Goal: Task Accomplishment & Management: Complete application form

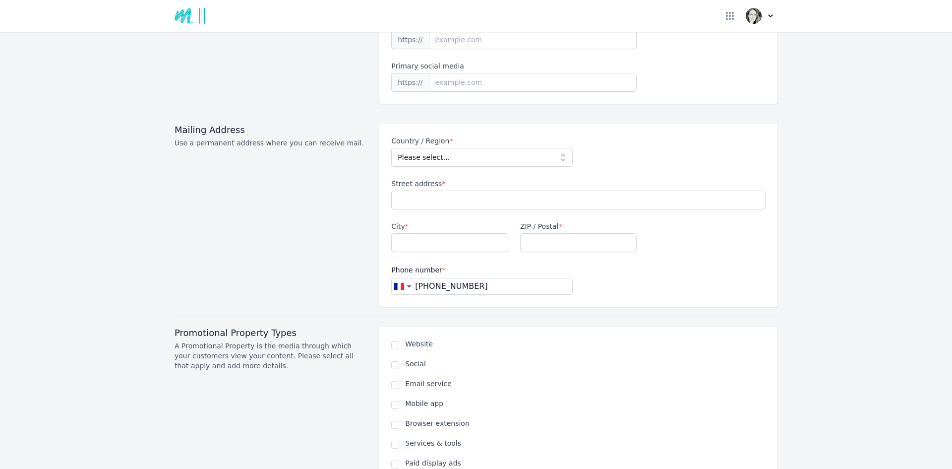
scroll to position [359, 0]
click at [484, 70] on input at bounding box center [533, 79] width 208 height 19
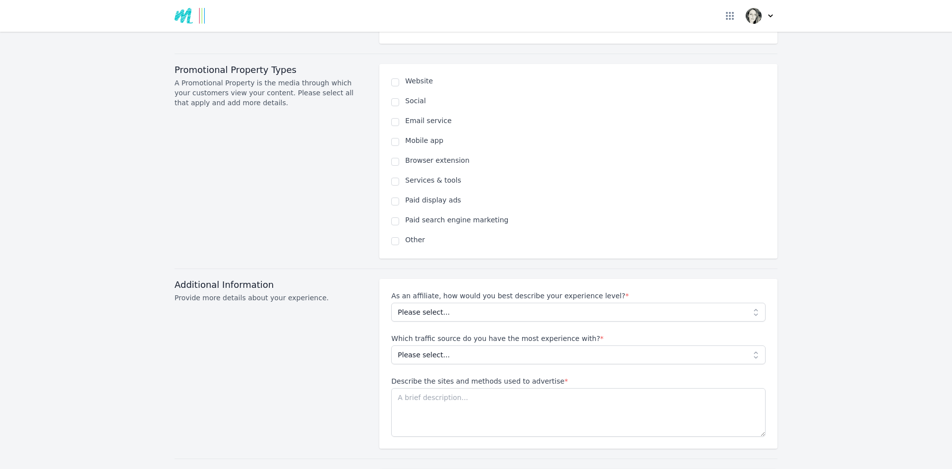
scroll to position [619, 0]
select select
drag, startPoint x: 461, startPoint y: 341, endPoint x: 449, endPoint y: 343, distance: 12.5
click at [449, 345] on select "Please select... No experience Social media Pay per click Media buying Organic …" at bounding box center [578, 354] width 375 height 19
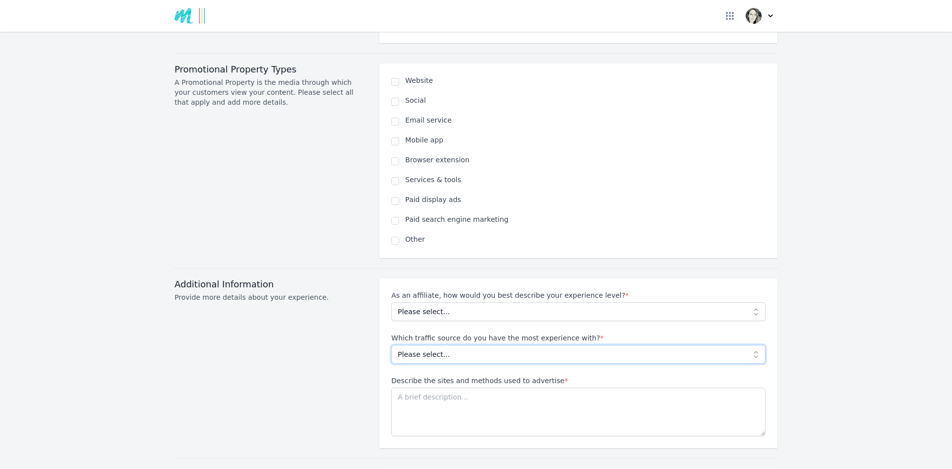
select select "Social media"
click at [391, 345] on select "Please select... No experience Social media Pay per click Media buying Organic …" at bounding box center [578, 354] width 375 height 19
click at [429, 345] on select "Please select... No experience Social media Pay per click Media buying Organic …" at bounding box center [578, 354] width 375 height 19
click at [391, 345] on select "Please select... No experience Social media Pay per click Media buying Organic …" at bounding box center [578, 354] width 375 height 19
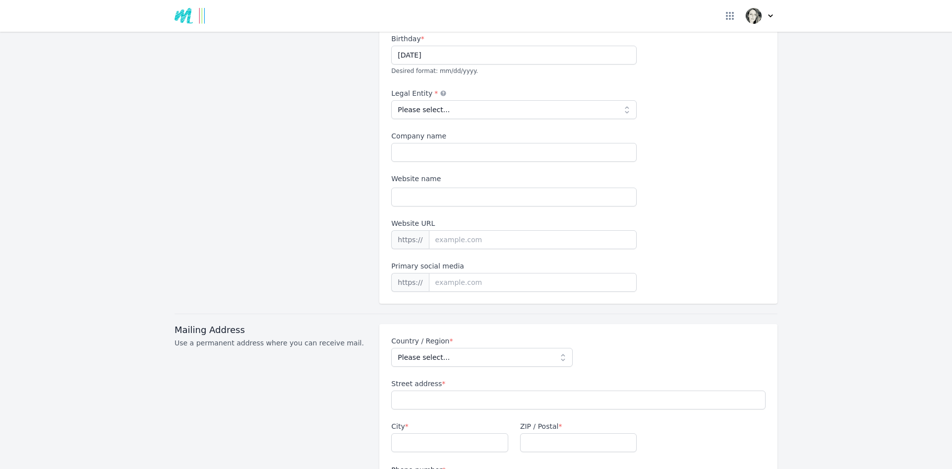
scroll to position [155, 0]
click at [449, 273] on input at bounding box center [533, 282] width 208 height 19
paste input "[URL][DOMAIN_NAME]"
click at [452, 273] on input "[URL][DOMAIN_NAME]" at bounding box center [533, 282] width 208 height 19
type input "[DOMAIN_NAME][URL]"
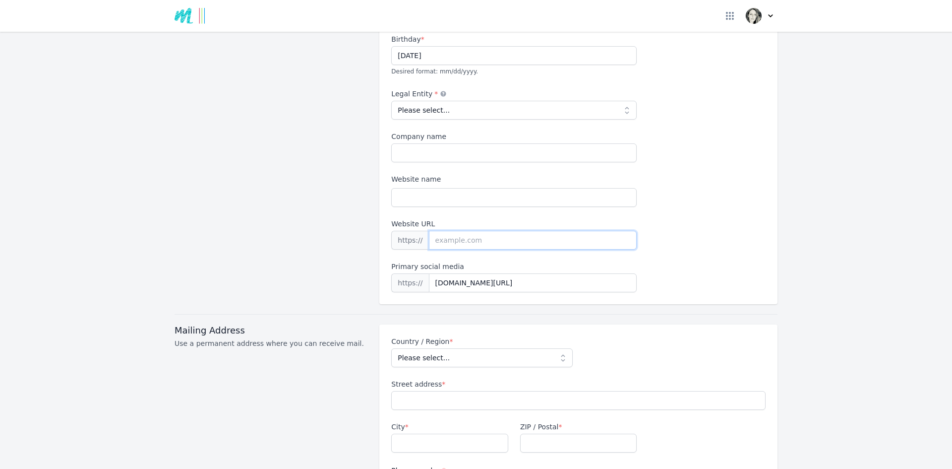
click at [454, 231] on input "Website URL" at bounding box center [533, 240] width 208 height 19
type input "[DOMAIN_NAME]"
click at [435, 188] on input "Website name" at bounding box center [514, 197] width 246 height 19
type input "a"
type input "[PERSON_NAME]"
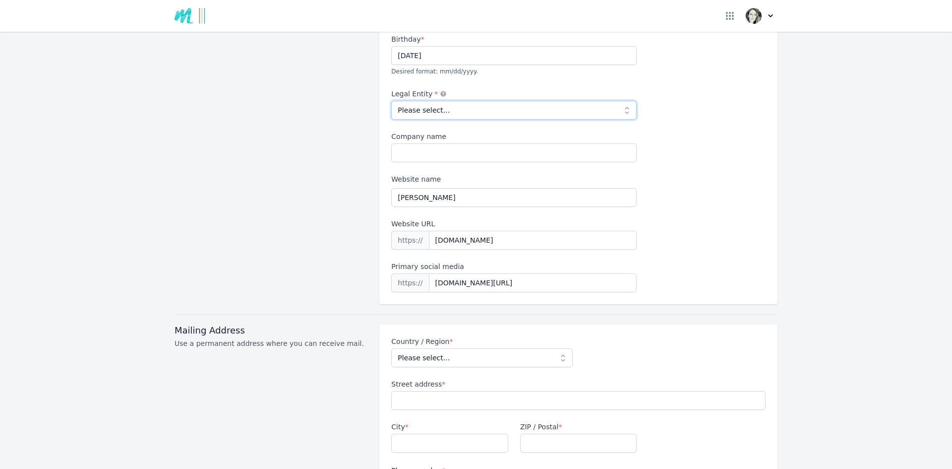
click at [474, 101] on select "Please select... Individual Partnership Corporation Sole Proprietorship Foreign…" at bounding box center [514, 110] width 246 height 19
select select "individual"
click at [391, 101] on select "Please select... Individual Partnership Corporation Sole Proprietorship Foreign…" at bounding box center [514, 110] width 246 height 19
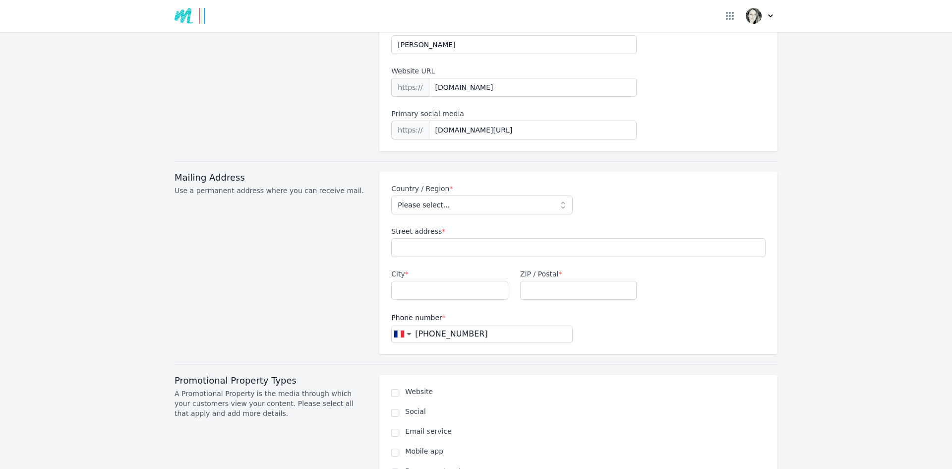
scroll to position [309, 0]
click at [536, 195] on select "Please select... [GEOGRAPHIC_DATA] [GEOGRAPHIC_DATA] [GEOGRAPHIC_DATA] [US_STAT…" at bounding box center [481, 204] width 181 height 19
select select "FR"
click at [391, 195] on select "Please select... [GEOGRAPHIC_DATA] [GEOGRAPHIC_DATA] [GEOGRAPHIC_DATA] [US_STAT…" at bounding box center [481, 204] width 181 height 19
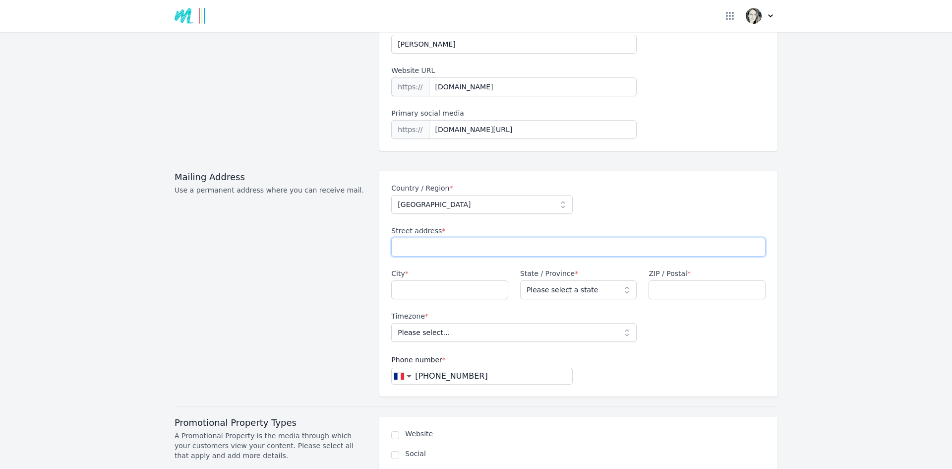
click at [452, 238] on input "Street address *" at bounding box center [578, 247] width 375 height 19
type input "[STREET_ADDRESS]"
click at [433, 280] on input "City *" at bounding box center [449, 289] width 117 height 19
type input "Quincieux"
click at [562, 280] on select "Please select a state [GEOGRAPHIC_DATA] [GEOGRAPHIC_DATA] [GEOGRAPHIC_DATA] [GE…" at bounding box center [578, 289] width 117 height 19
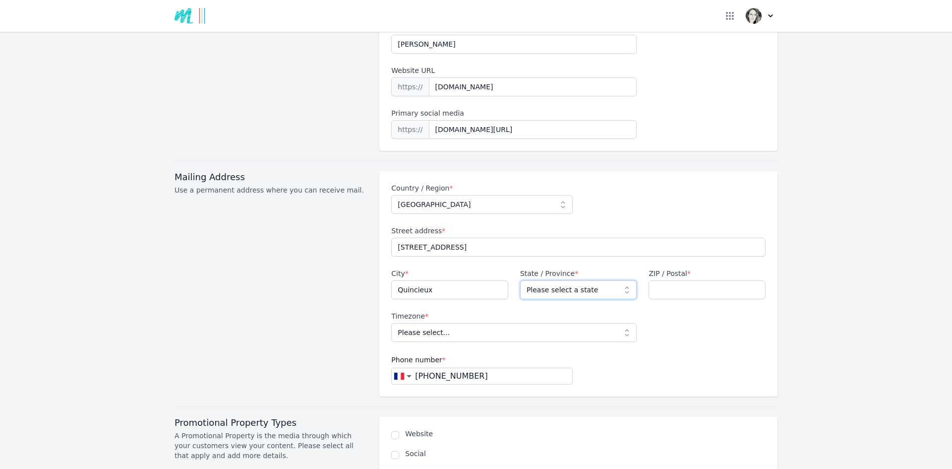
select select "69"
click at [520, 280] on select "Please select a state [GEOGRAPHIC_DATA] [GEOGRAPHIC_DATA] [GEOGRAPHIC_DATA] [GE…" at bounding box center [578, 289] width 117 height 19
click at [675, 280] on input "ZIP / Postal *" at bounding box center [707, 289] width 117 height 19
type input "69650"
click at [537, 323] on select "Please select... [GEOGRAPHIC_DATA]/[GEOGRAPHIC_DATA]" at bounding box center [514, 332] width 246 height 19
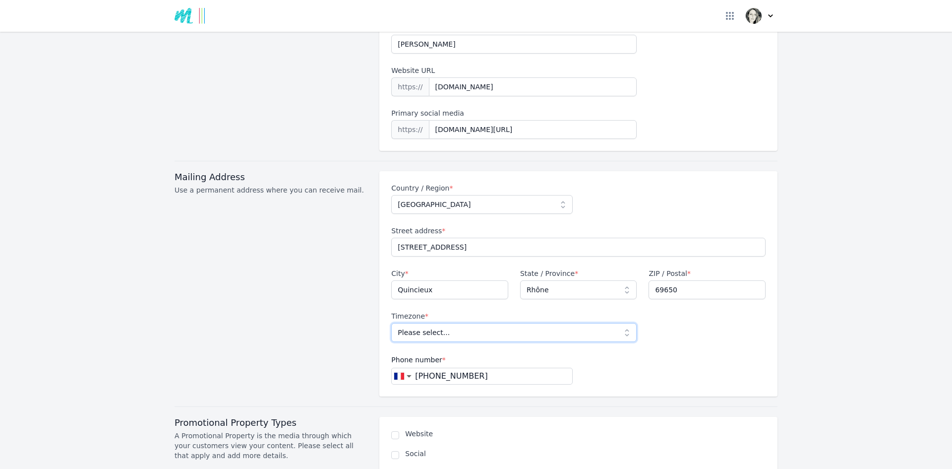
select select "Europe/[GEOGRAPHIC_DATA]"
click at [391, 323] on select "Please select... [GEOGRAPHIC_DATA]/[GEOGRAPHIC_DATA]" at bounding box center [514, 332] width 246 height 19
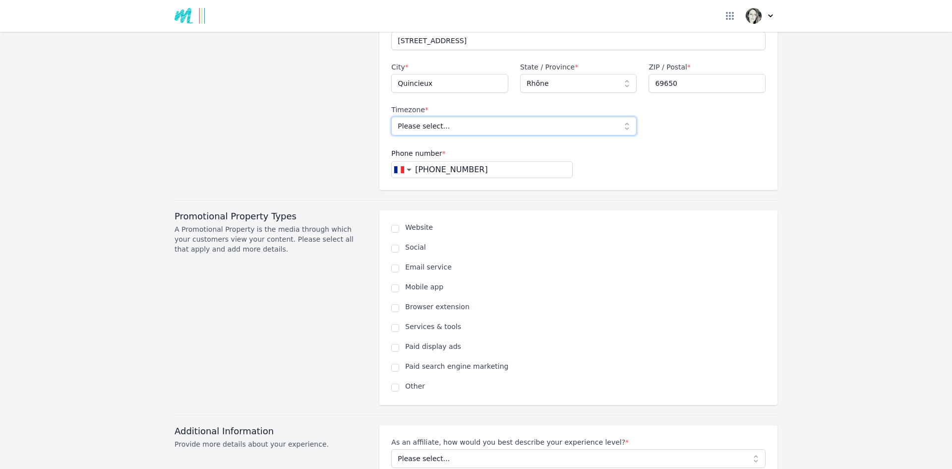
scroll to position [515, 0]
click at [391, 224] on input "checkbox" at bounding box center [395, 228] width 8 height 8
checkbox input "true"
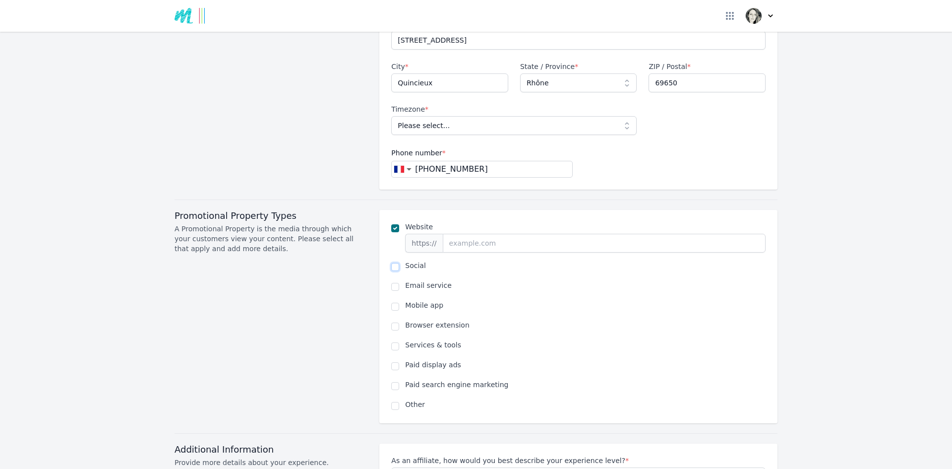
click at [394, 263] on input "checkbox" at bounding box center [395, 267] width 8 height 8
checkbox input "true"
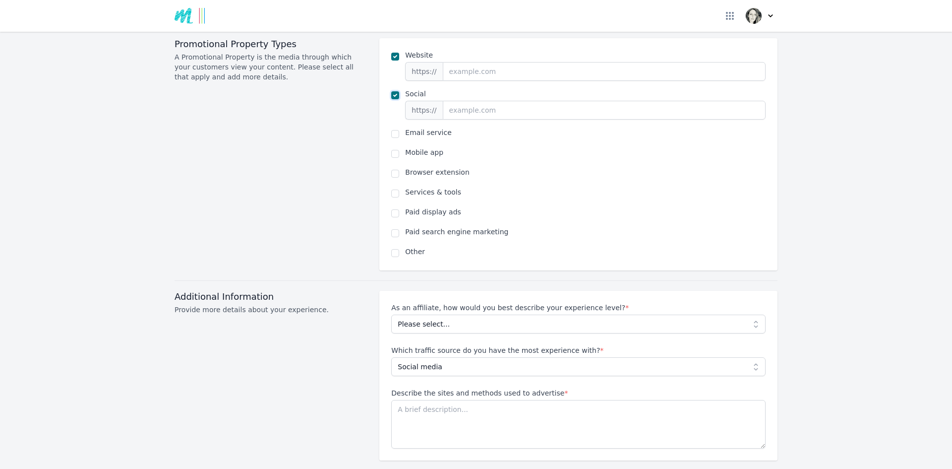
scroll to position [688, 0]
click at [548, 314] on select "Please select... Beginner Intermediate Expert" at bounding box center [578, 323] width 375 height 19
select select "Beginner"
click at [391, 314] on select "Please select... Beginner Intermediate Expert" at bounding box center [578, 323] width 375 height 19
click at [481, 399] on textarea "Describe the sites and methods used to advertise *" at bounding box center [578, 423] width 375 height 49
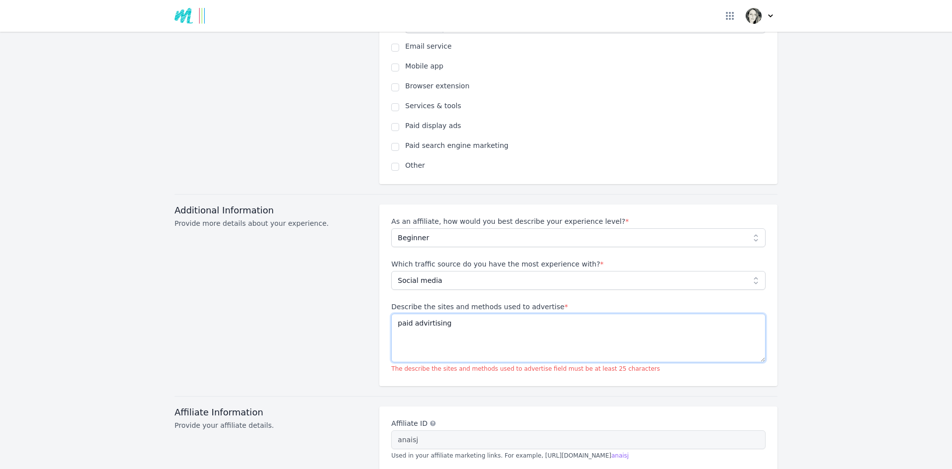
scroll to position [774, 0]
drag, startPoint x: 455, startPoint y: 308, endPoint x: 367, endPoint y: 307, distance: 88.3
click at [367, 307] on div "Additional Information Provide more details about your experience. As an affili…" at bounding box center [476, 294] width 603 height 182
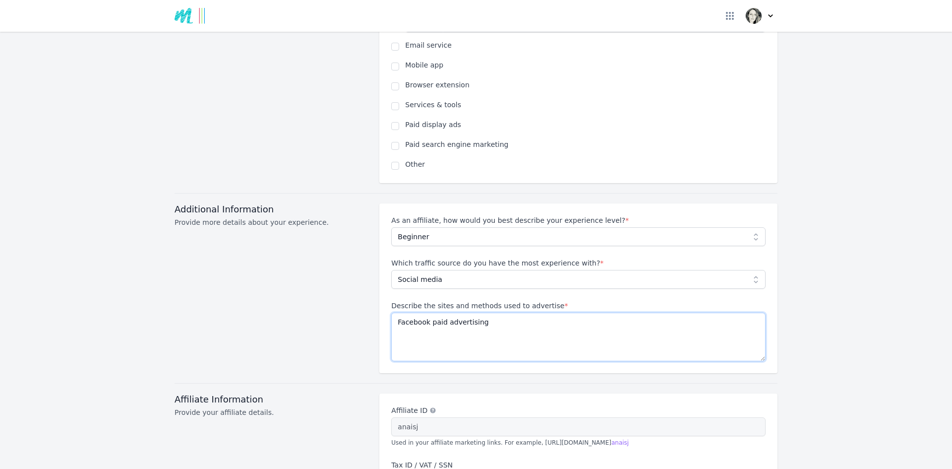
click at [418, 326] on textarea "Facebook paid advertising" at bounding box center [578, 337] width 375 height 49
click at [494, 313] on textarea "Facebook paid advertising" at bounding box center [578, 337] width 375 height 49
click at [479, 313] on textarea "Facebook paid advertising. trying organic traffic at the moment" at bounding box center [578, 337] width 375 height 49
click at [394, 313] on textarea "Facebook paid advertising. Trying organic traffic at the moment" at bounding box center [578, 337] width 375 height 49
click at [492, 313] on textarea "I tries Facebook paid advertising. Trying organic traffic at the moment" at bounding box center [578, 337] width 375 height 49
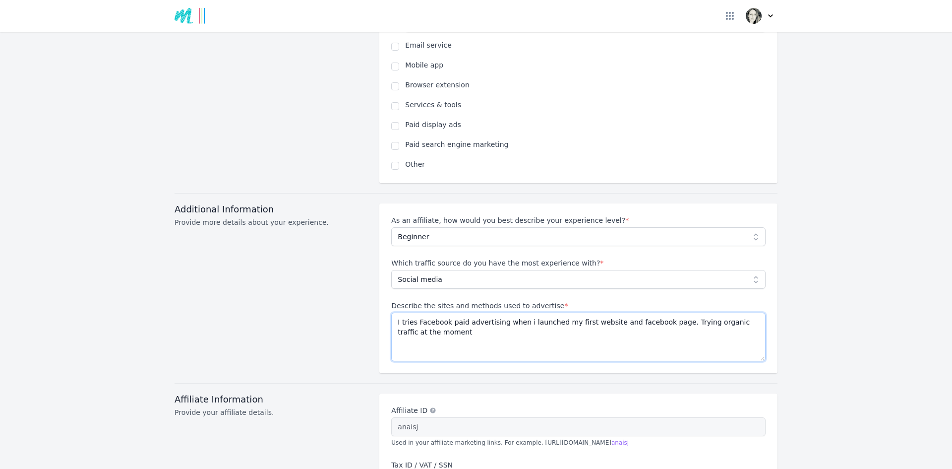
click at [658, 313] on textarea "I tries Facebook paid advertising when i launched my first website and facebook…" at bounding box center [578, 337] width 375 height 49
click at [507, 320] on textarea "I tries Facebook paid advertising when i launched my first website and facebook…" at bounding box center [578, 337] width 375 height 49
click at [529, 316] on textarea "I tries Facebook paid advertising when i launched my first website and facebook…" at bounding box center [578, 337] width 375 height 49
click at [410, 313] on textarea "I tries Facebook paid advertising when i launched my first website and facebook…" at bounding box center [578, 337] width 375 height 49
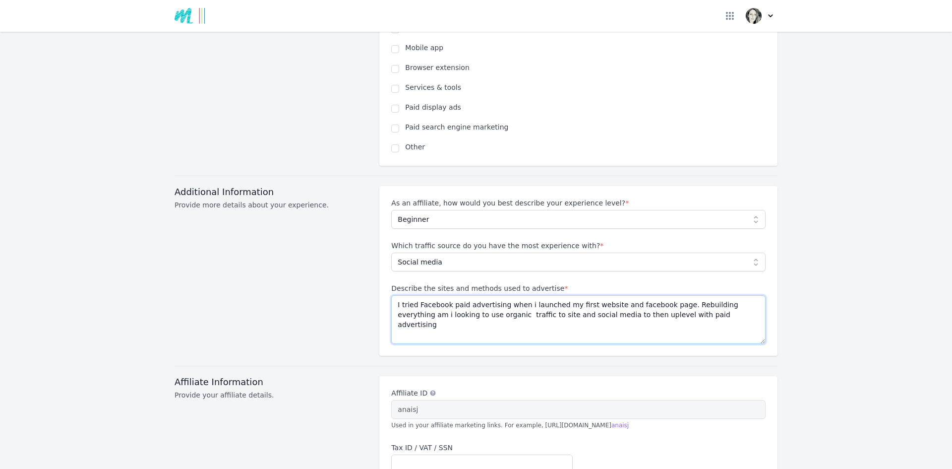
scroll to position [792, 0]
click at [665, 295] on textarea "I tried Facebook paid advertising when i launched my first website and facebook…" at bounding box center [578, 319] width 375 height 49
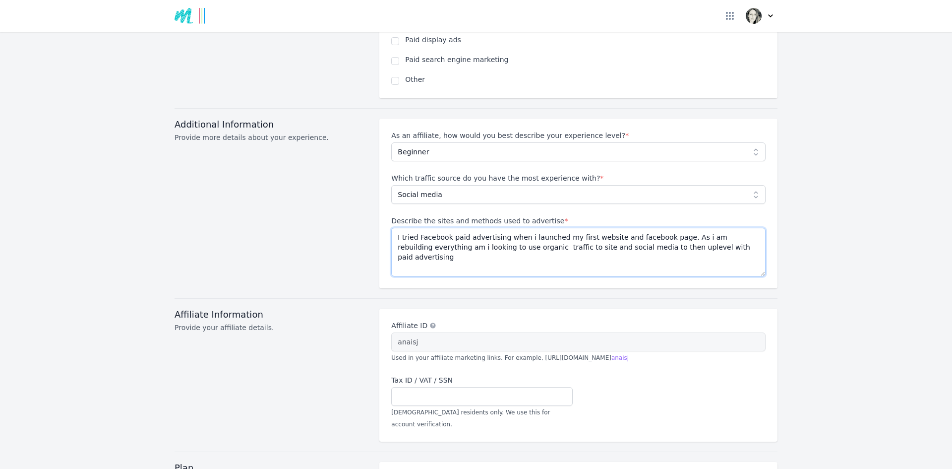
scroll to position [860, 0]
click at [312, 323] on div "Affiliate Information Provide your affiliate details." at bounding box center [271, 374] width 193 height 133
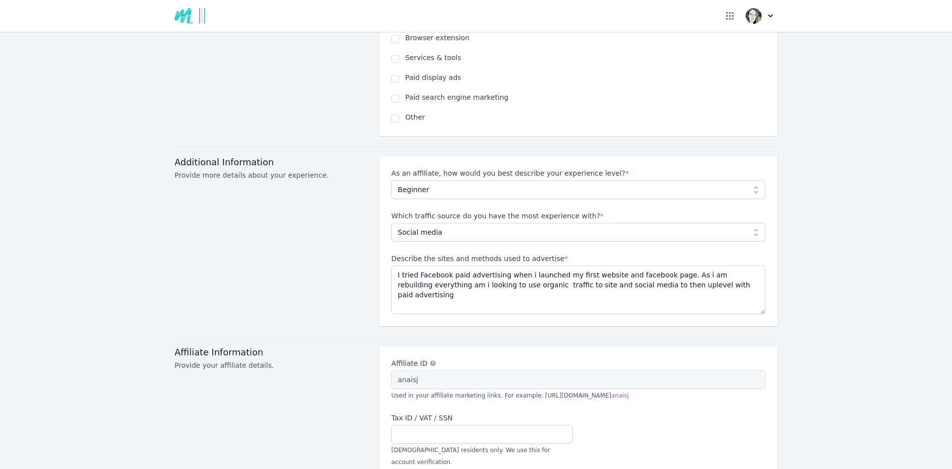
scroll to position [822, 0]
click at [395, 265] on textarea "I tried Facebook paid advertising when i launched my first website and facebook…" at bounding box center [578, 289] width 375 height 49
click at [411, 271] on textarea "As a SFM founder's member I first tried Facebook paid advertising when i launch…" at bounding box center [578, 289] width 375 height 49
click at [560, 270] on textarea "As a SFM founder's member I first tried Facebook paid advertising when i launch…" at bounding box center [578, 289] width 375 height 49
click at [489, 271] on textarea "As a SFM founder's member I first tried Facebook paid advertising when i launch…" at bounding box center [578, 289] width 375 height 49
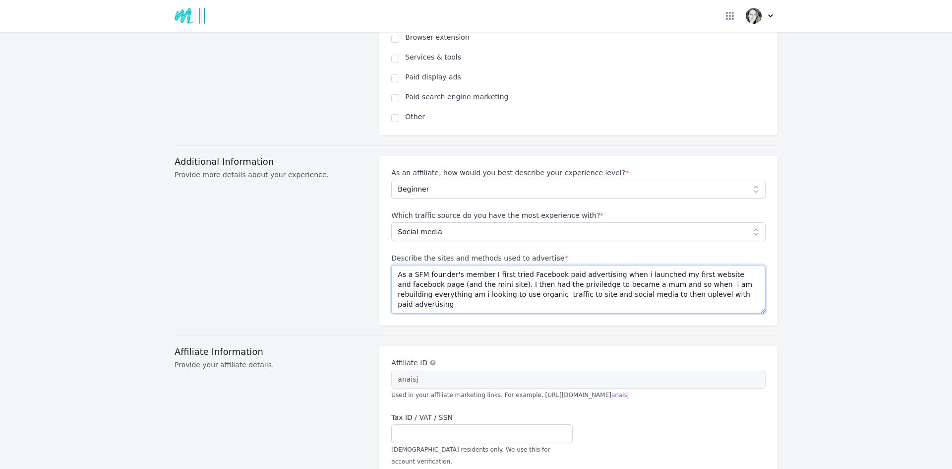
click at [568, 268] on textarea "As a SFM founder's member I first tried Facebook paid advertising when i launch…" at bounding box center [578, 289] width 375 height 49
click at [547, 270] on textarea "As a SFM founder's member I first tried Facebook paid advertising when i launch…" at bounding box center [578, 289] width 375 height 49
click at [634, 272] on textarea "As a SFM founder's member I first tried Facebook paid advertising when i launch…" at bounding box center [578, 289] width 375 height 49
type textarea "As a SFM founder's member I first tried Facebook paid advertising when i launch…"
type input "nd"
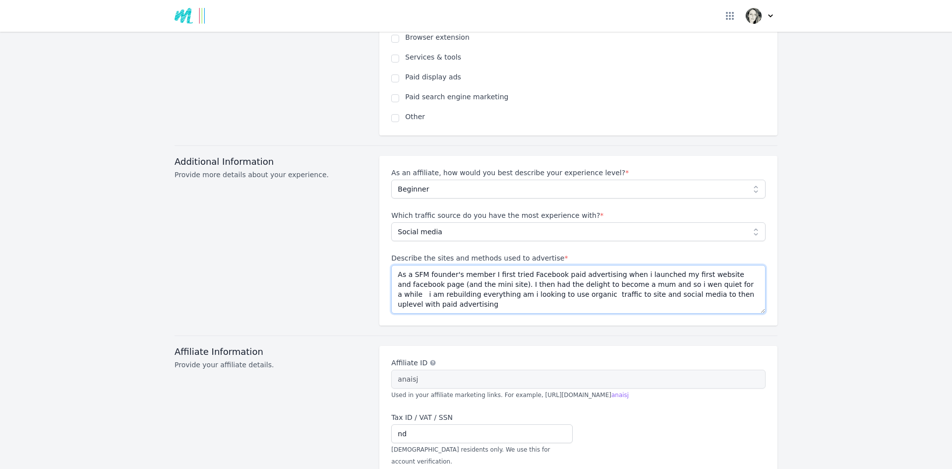
click at [689, 272] on textarea "As a SFM founder's member I first tried Facebook paid advertising when i launch…" at bounding box center [578, 289] width 375 height 49
click at [716, 267] on textarea "As a SFM founder's member I first tried Facebook paid advertising when i launch…" at bounding box center [578, 289] width 375 height 49
click at [518, 280] on textarea "As a SFM founder's member I first tried Facebook paid advertising when i launch…" at bounding box center [578, 289] width 375 height 49
click at [434, 288] on textarea "As a SFM founder's member I first tried Facebook paid advertising when i launch…" at bounding box center [578, 289] width 375 height 49
click at [428, 281] on textarea "As a SFM founder's member I first tried Facebook paid advertising when i launch…" at bounding box center [578, 289] width 375 height 49
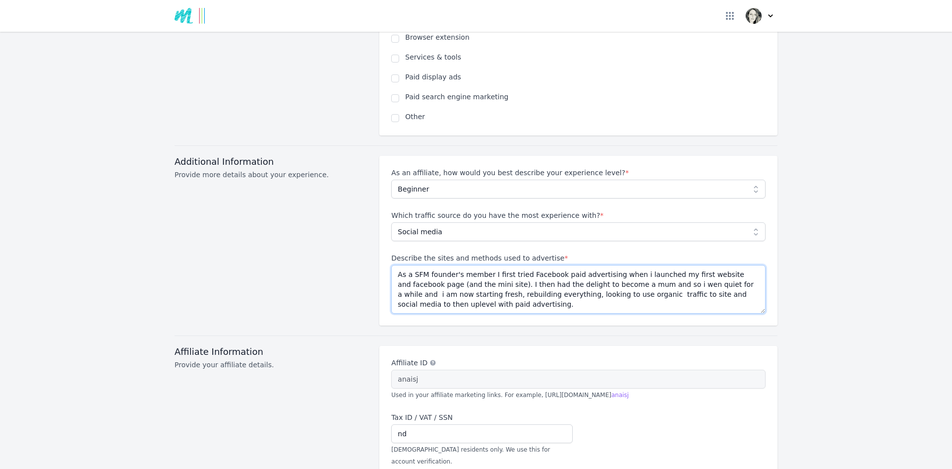
click at [670, 282] on textarea "As a SFM founder's member I first tried Facebook paid advertising when i launch…" at bounding box center [578, 289] width 375 height 49
click at [635, 271] on textarea "As a SFM founder's member I first tried Facebook paid advertising when i launch…" at bounding box center [578, 289] width 375 height 49
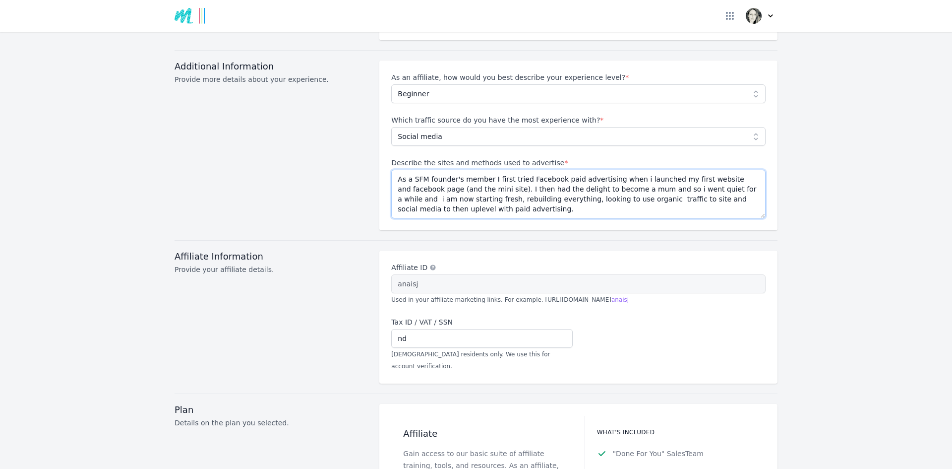
scroll to position [918, 0]
type textarea "As a SFM founder's member I first tried Facebook paid advertising when i launch…"
click at [408, 328] on input "nd" at bounding box center [481, 337] width 181 height 19
type input "n"
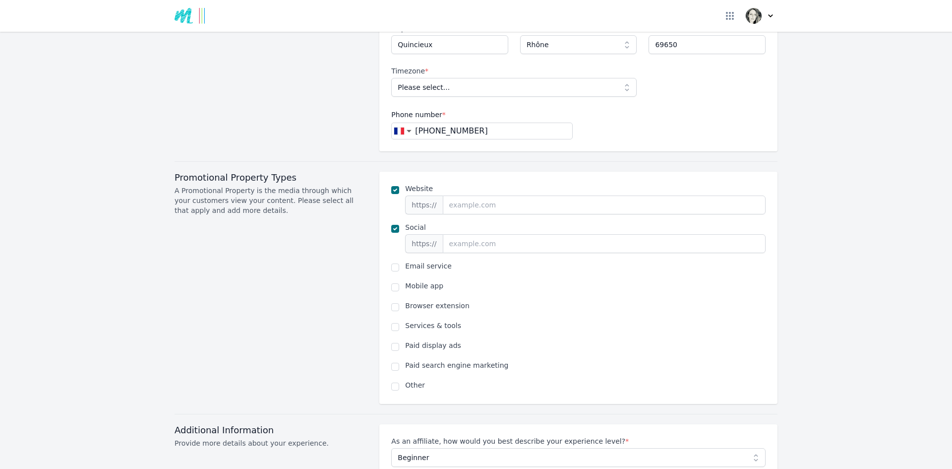
scroll to position [552, 0]
click at [391, 265] on input "checkbox" at bounding box center [395, 269] width 8 height 8
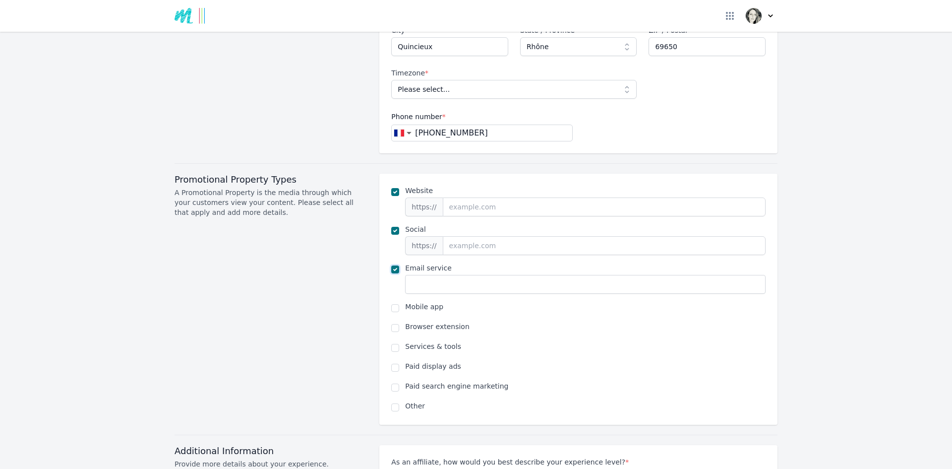
click at [391, 265] on input "checkbox" at bounding box center [395, 269] width 8 height 8
checkbox input "false"
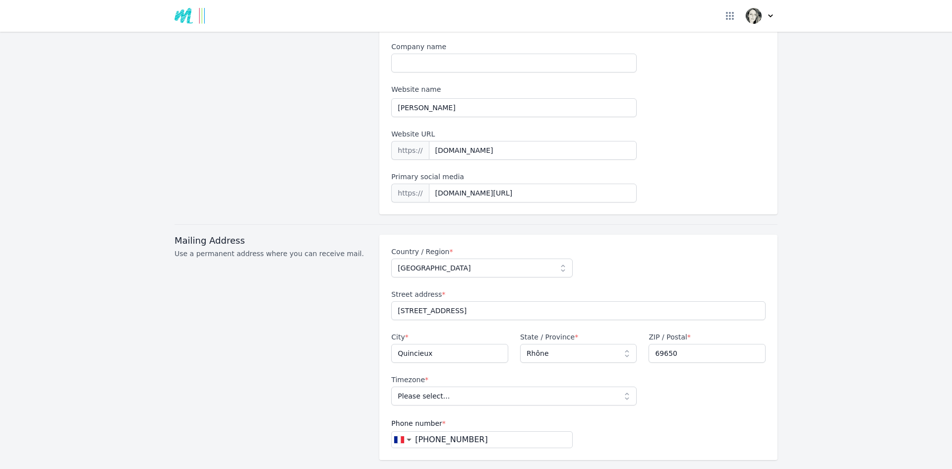
scroll to position [277, 0]
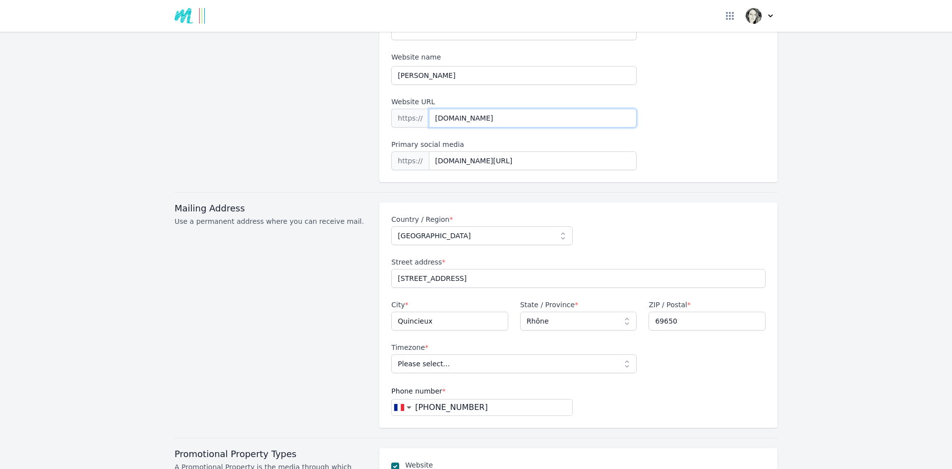
drag, startPoint x: 521, startPoint y: 107, endPoint x: 428, endPoint y: 96, distance: 93.9
click at [429, 109] on input "[DOMAIN_NAME]" at bounding box center [533, 118] width 208 height 19
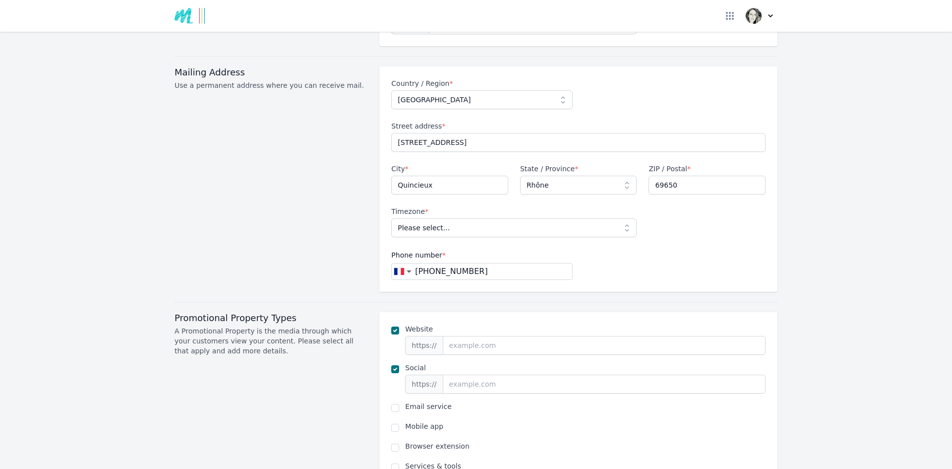
scroll to position [414, 0]
click at [455, 335] on input "url" at bounding box center [604, 344] width 323 height 19
paste input "[DOMAIN_NAME]"
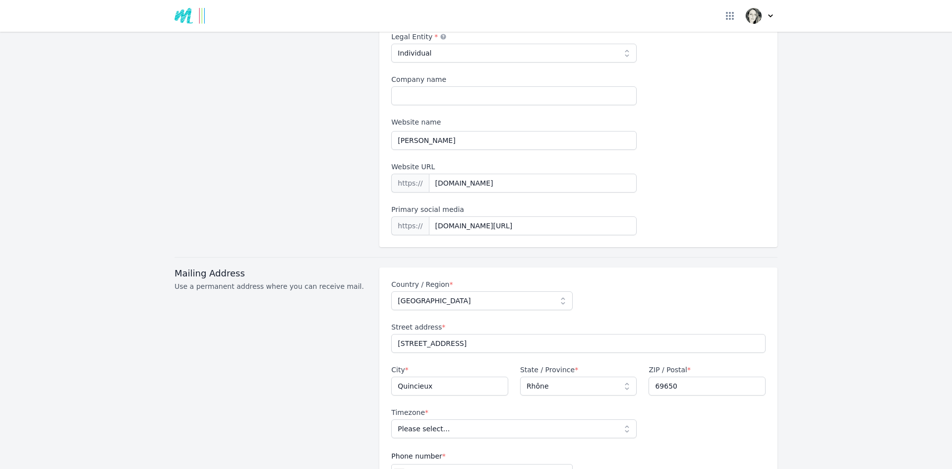
scroll to position [212, 0]
type input "[DOMAIN_NAME]"
drag, startPoint x: 605, startPoint y: 212, endPoint x: 397, endPoint y: 221, distance: 208.0
click at [397, 221] on div "https:// [DOMAIN_NAME][URL]" at bounding box center [514, 226] width 246 height 19
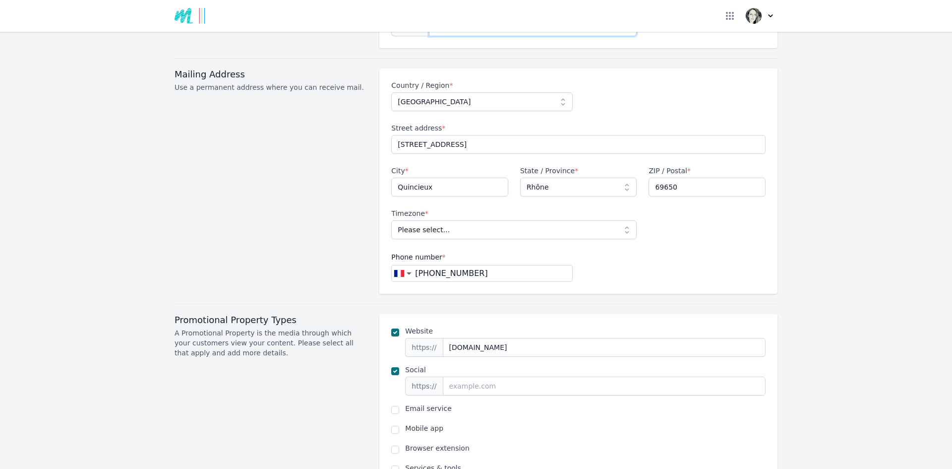
scroll to position [421, 0]
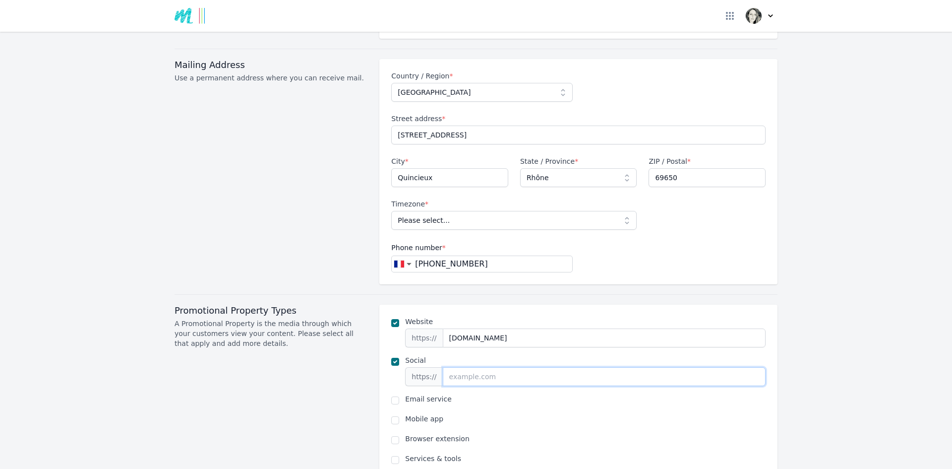
click at [460, 367] on input "url" at bounding box center [604, 376] width 323 height 19
paste input "[DOMAIN_NAME][URL]"
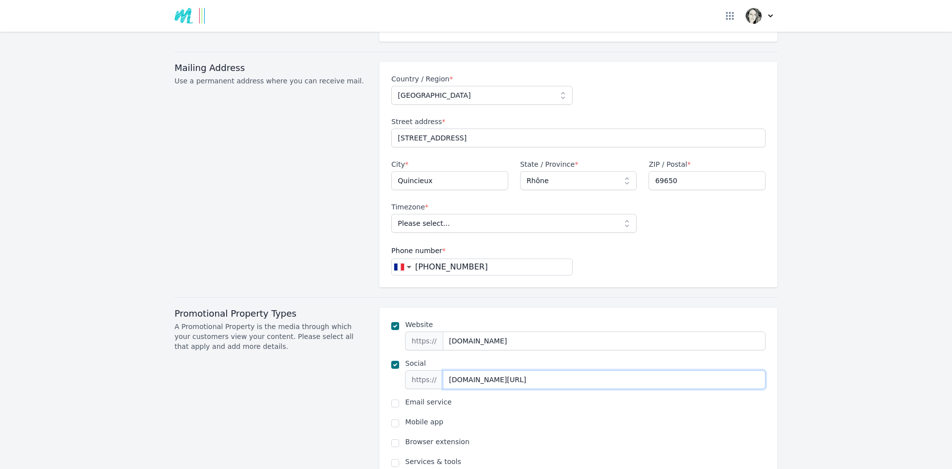
scroll to position [430, 0]
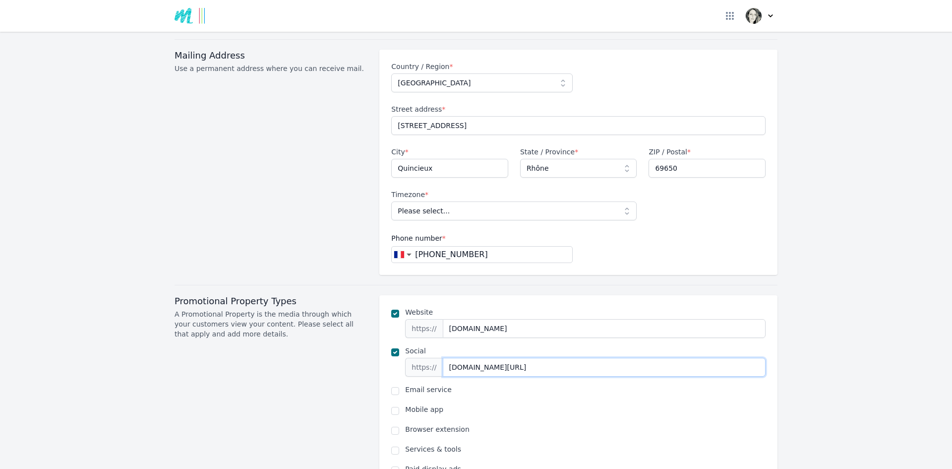
type input "[DOMAIN_NAME][URL]"
click at [391, 307] on span at bounding box center [395, 322] width 8 height 31
click at [385, 316] on div "Website https:// [DOMAIN_NAME] Social https:// [DOMAIN_NAME][URL] Email service…" at bounding box center [578, 411] width 398 height 232
click at [391, 310] on input "checkbox" at bounding box center [395, 314] width 8 height 8
checkbox input "false"
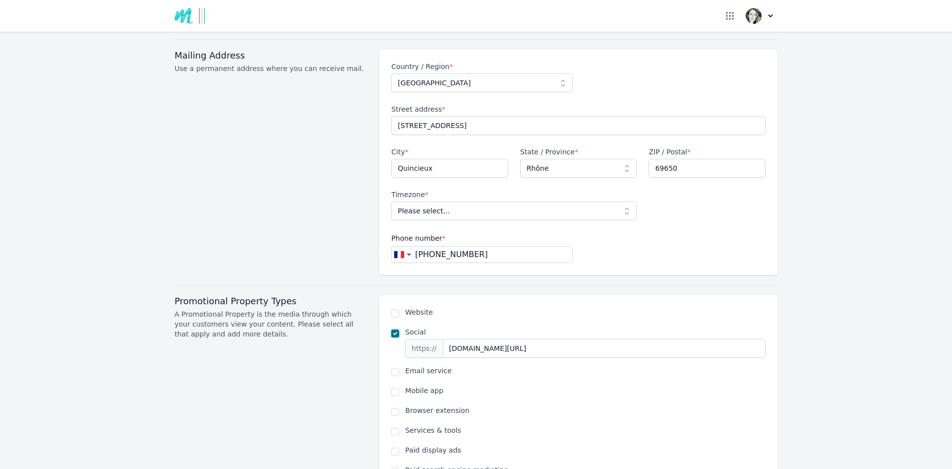
click at [391, 329] on input "checkbox" at bounding box center [395, 333] width 8 height 8
checkbox input "false"
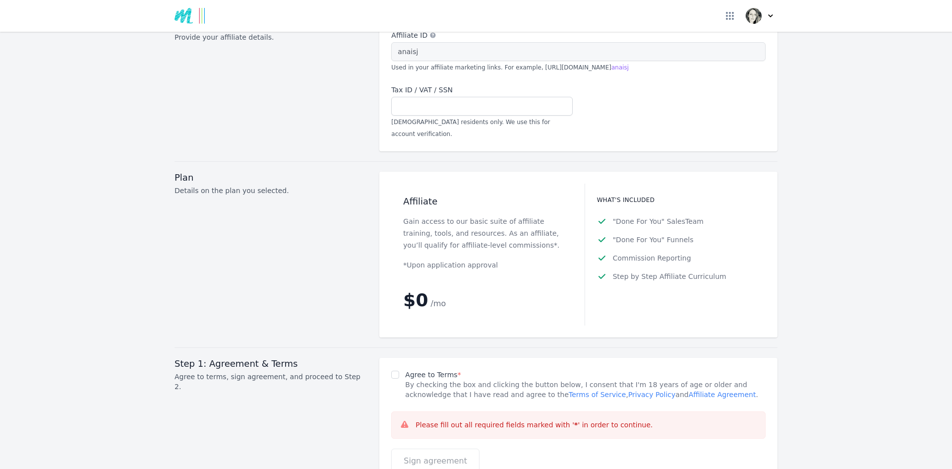
scroll to position [1112, 0]
click at [392, 370] on input "Agree to Terms *" at bounding box center [395, 374] width 8 height 8
checkbox input "true"
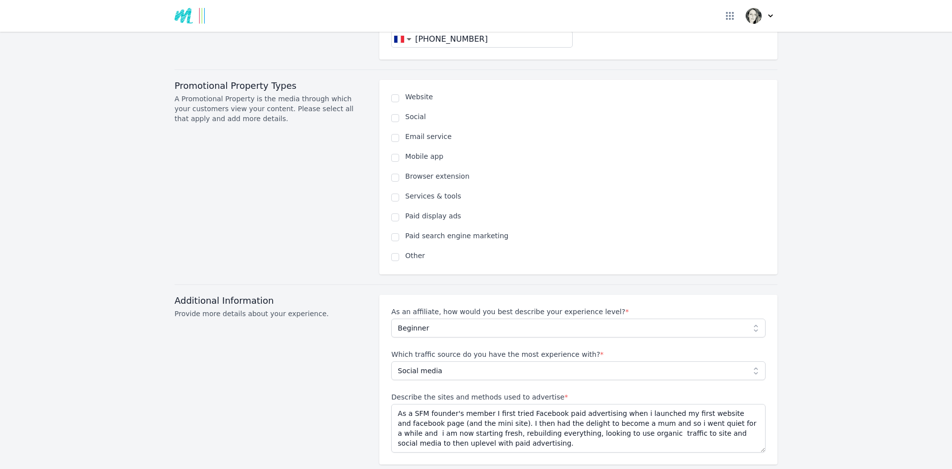
scroll to position [646, 0]
click at [445, 403] on textarea "As a SFM founder's member I first tried Facebook paid advertising when i launch…" at bounding box center [578, 427] width 375 height 49
click at [449, 403] on textarea "As a SFM founder's member I first tried Facebook paid advertising when i launch…" at bounding box center [578, 427] width 375 height 49
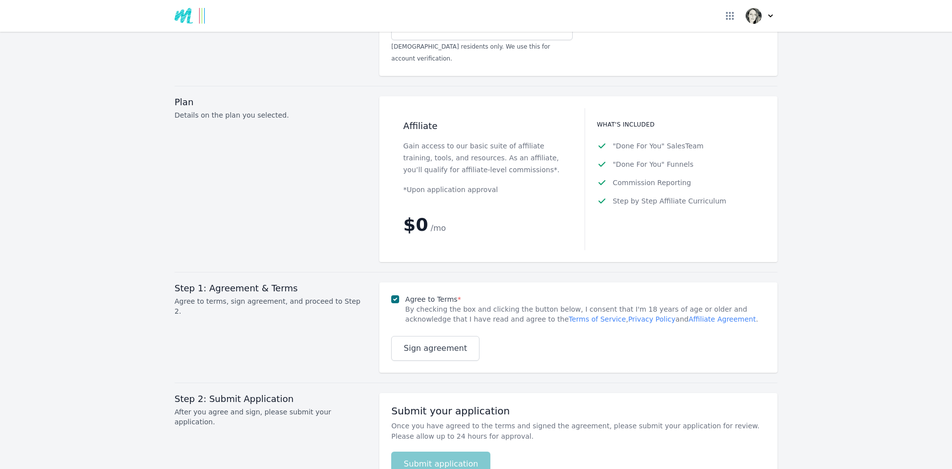
scroll to position [1233, 0]
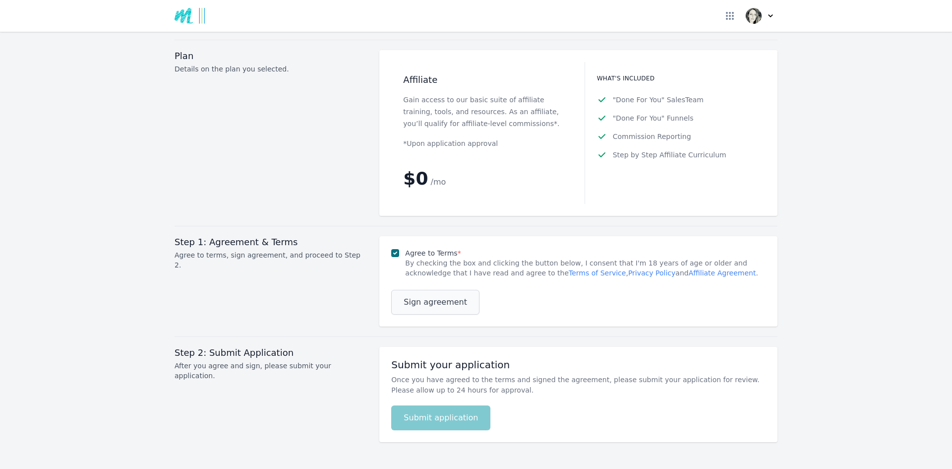
type textarea "As a SFM founding's member I first tried Facebook paid advertising when i launc…"
drag, startPoint x: 425, startPoint y: 279, endPoint x: 415, endPoint y: 275, distance: 11.1
click at [415, 296] on span "Sign agreement" at bounding box center [435, 302] width 63 height 12
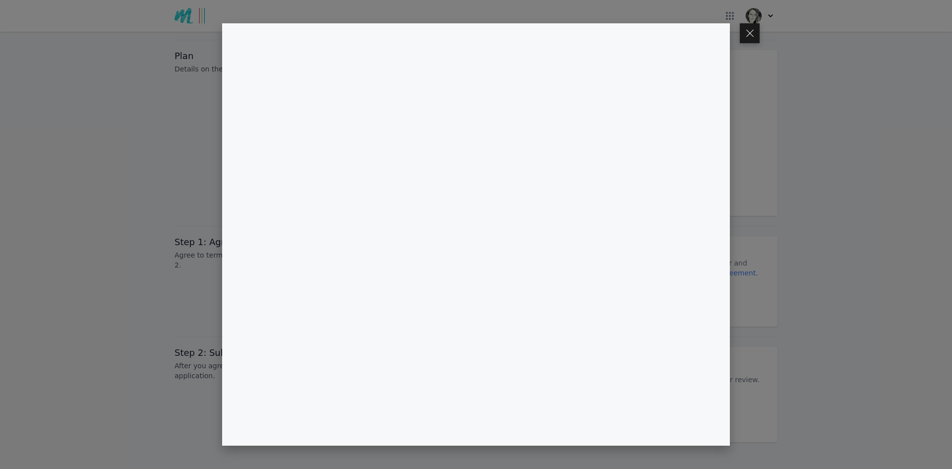
scroll to position [1208, 0]
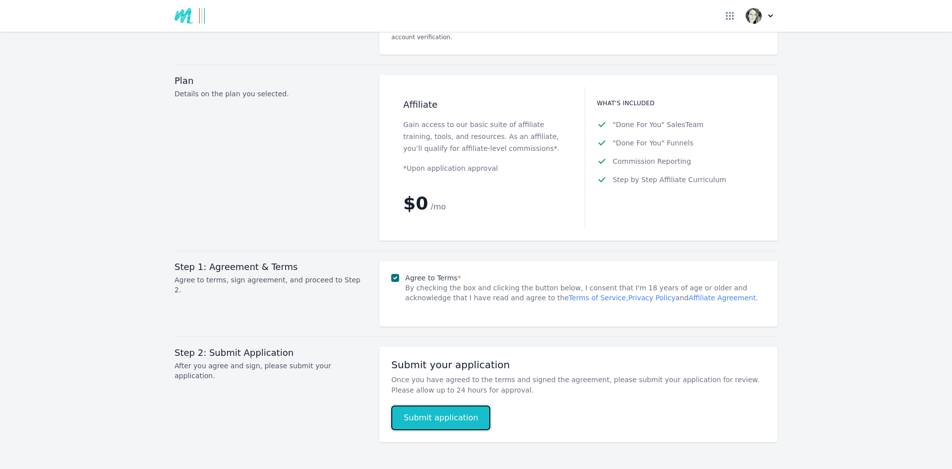
drag, startPoint x: 447, startPoint y: 388, endPoint x: 437, endPoint y: 391, distance: 11.3
click at [437, 405] on button "Submit application" at bounding box center [440, 417] width 99 height 25
